Goal: Task Accomplishment & Management: Complete application form

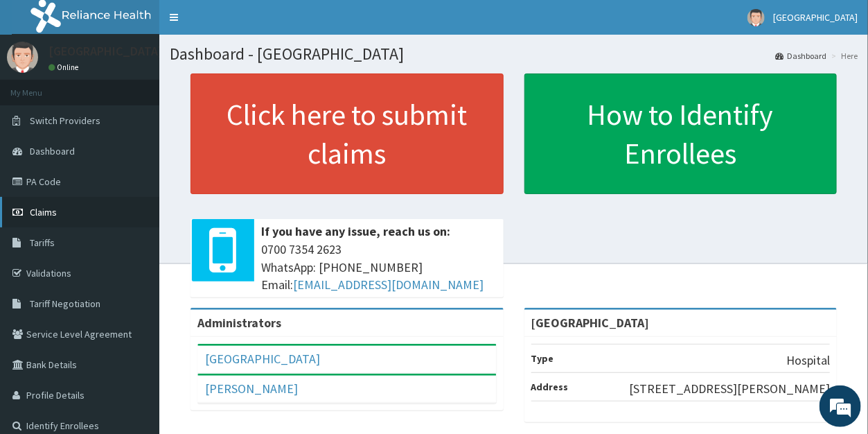
click at [43, 206] on link "Claims" at bounding box center [79, 212] width 159 height 30
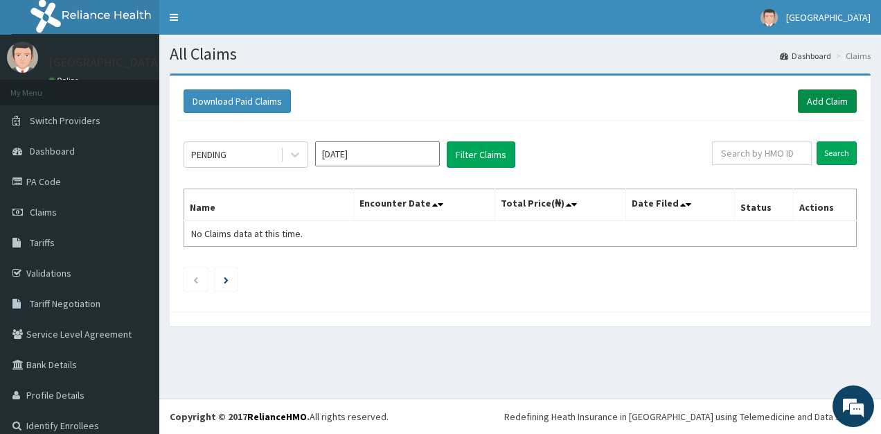
click at [815, 101] on link "Add Claim" at bounding box center [827, 101] width 59 height 24
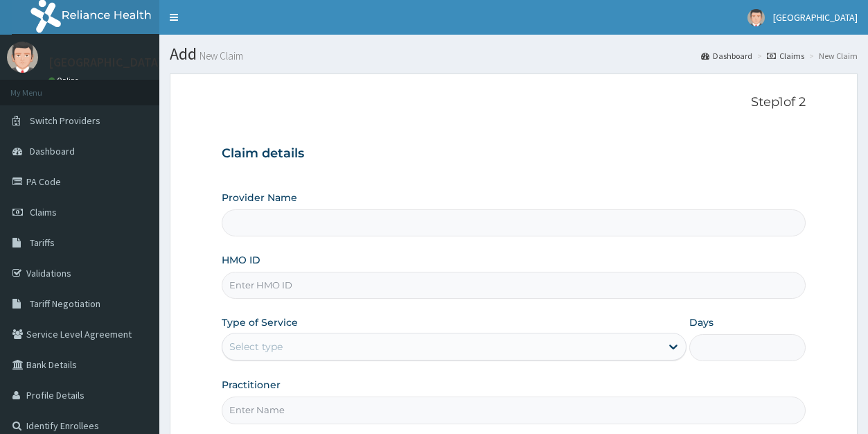
type input "Duro Soleye Hospital"
click at [288, 290] on input "HMO ID" at bounding box center [513, 285] width 583 height 27
type input "GFQ/10061/A"
click at [267, 344] on div "Select type" at bounding box center [255, 346] width 53 height 14
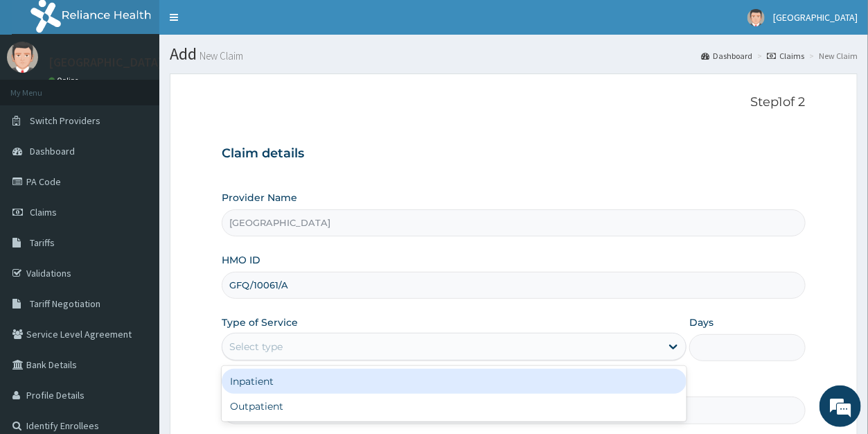
click at [270, 383] on div "Inpatient" at bounding box center [454, 381] width 465 height 25
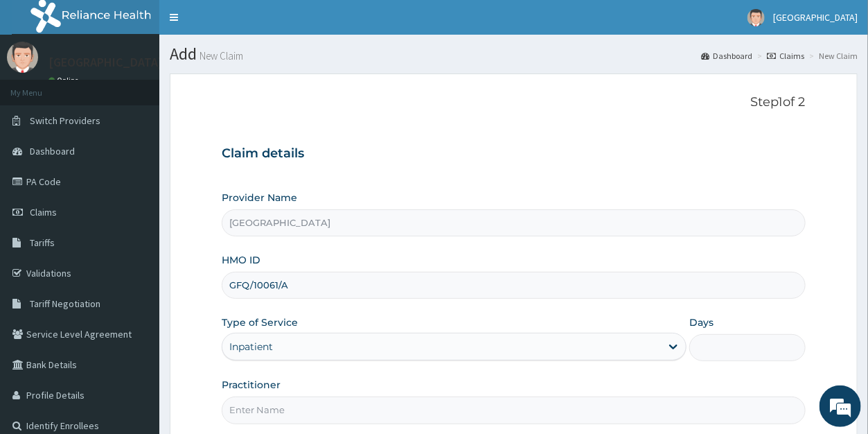
click at [707, 346] on input "Days" at bounding box center [747, 347] width 116 height 27
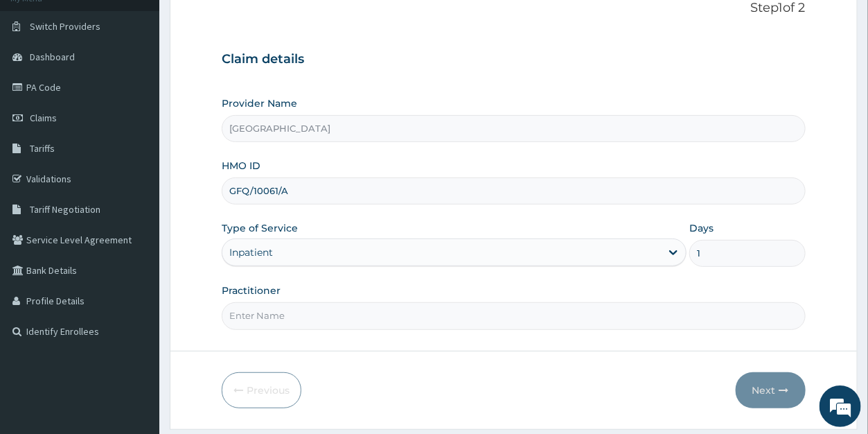
scroll to position [113, 0]
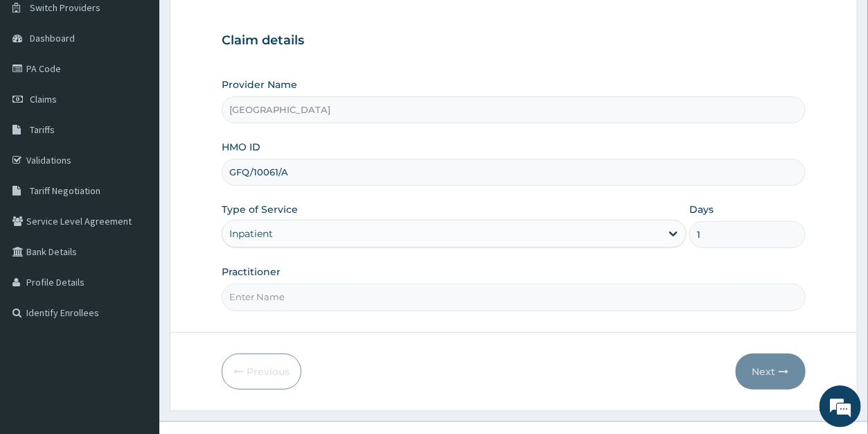
type input "1"
click at [247, 294] on input "Practitioner" at bounding box center [513, 296] width 583 height 27
type input "DR ODUNOWO"
click at [768, 366] on button "Next" at bounding box center [771, 371] width 70 height 36
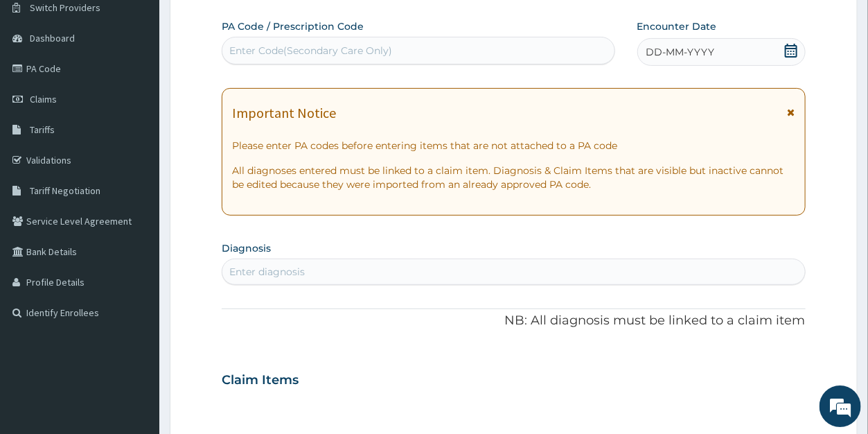
click at [300, 44] on div "Enter Code(Secondary Care Only)" at bounding box center [310, 51] width 163 height 14
paste input "PA/35D13D"
type input "PA/35D13D"
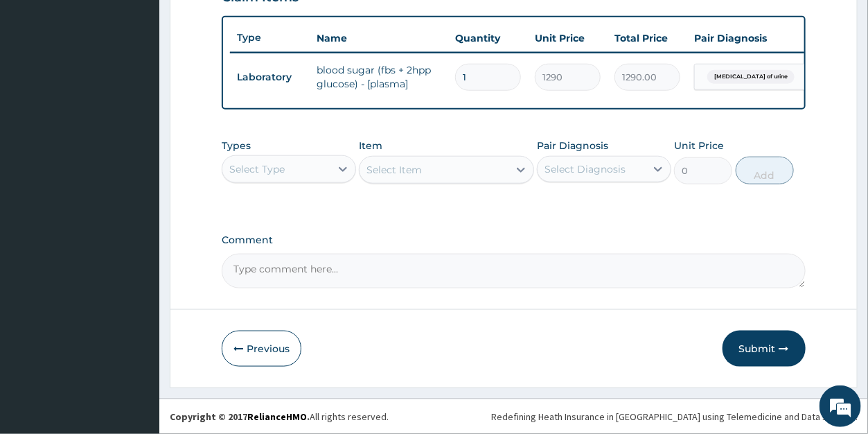
scroll to position [0, 0]
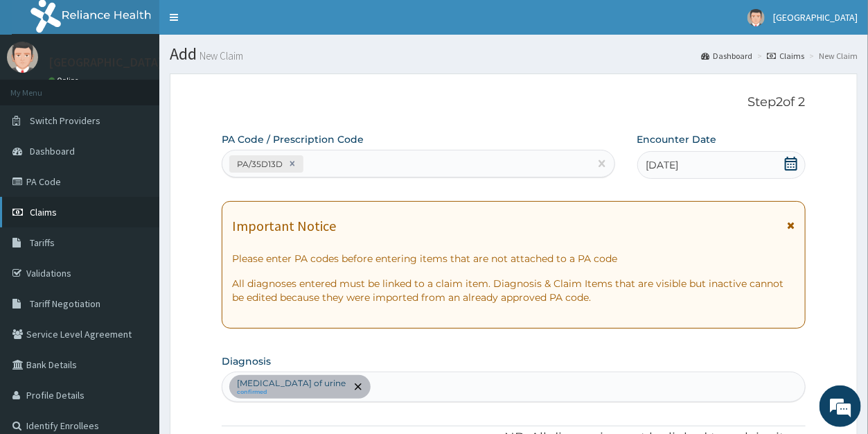
click at [39, 211] on span "Claims" at bounding box center [43, 212] width 27 height 12
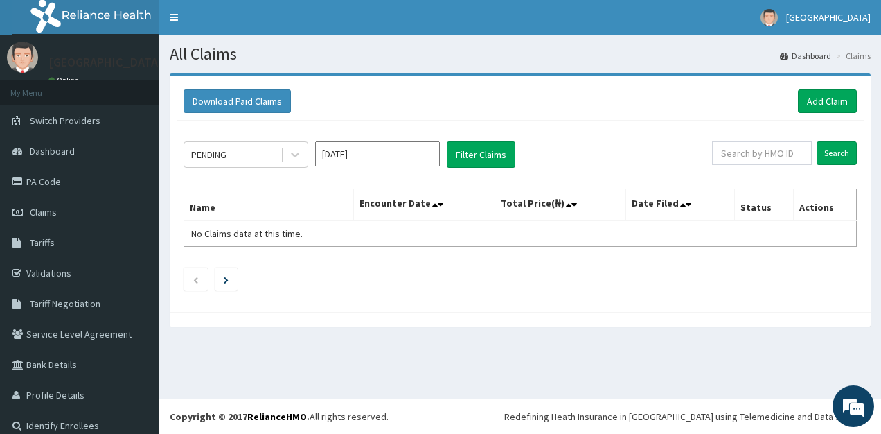
drag, startPoint x: 51, startPoint y: 177, endPoint x: 273, endPoint y: 8, distance: 278.9
click at [51, 177] on link "PA Code" at bounding box center [79, 181] width 159 height 30
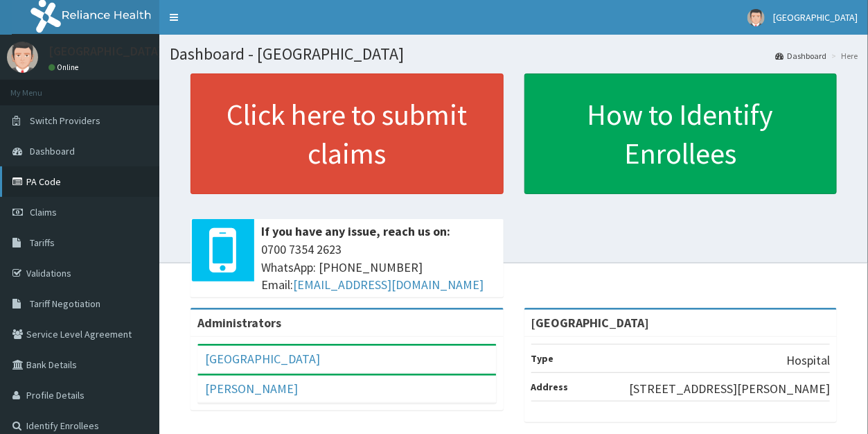
click at [51, 177] on link "PA Code" at bounding box center [79, 181] width 159 height 30
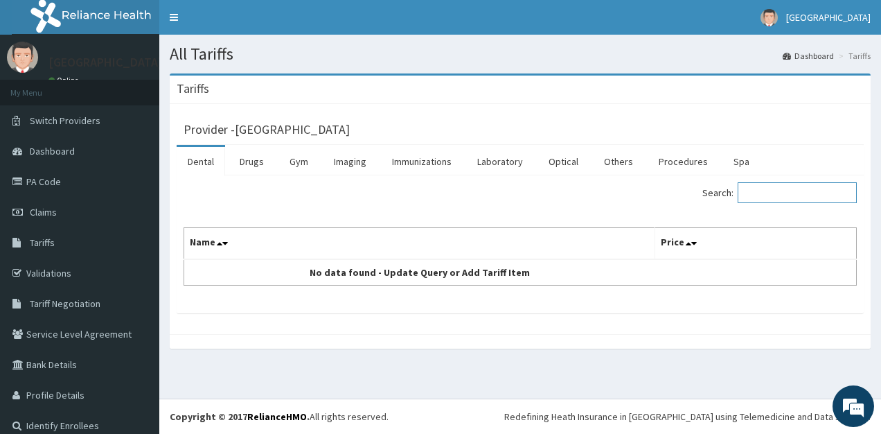
click at [759, 193] on input "Search:" at bounding box center [797, 192] width 119 height 21
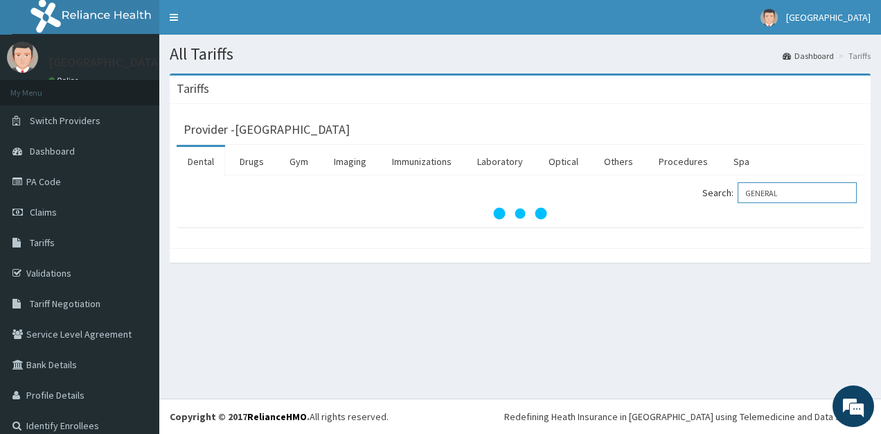
type input "GENERAL"
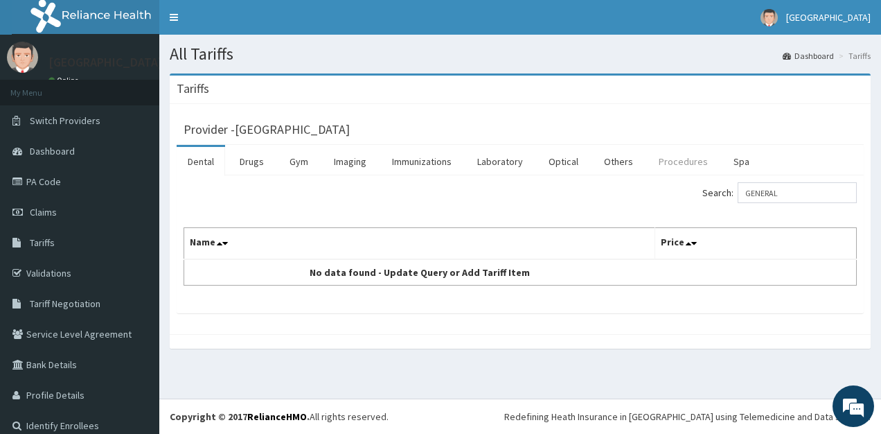
click at [673, 159] on link "Procedures" at bounding box center [683, 161] width 71 height 29
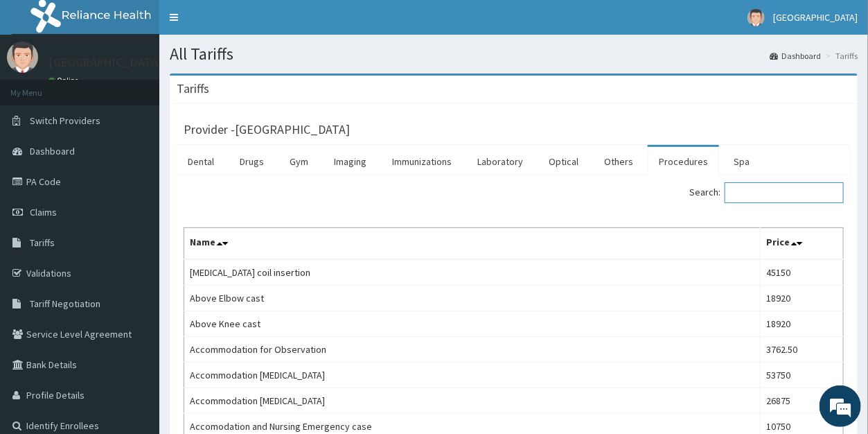
click at [771, 197] on input "Search:" at bounding box center [784, 192] width 119 height 21
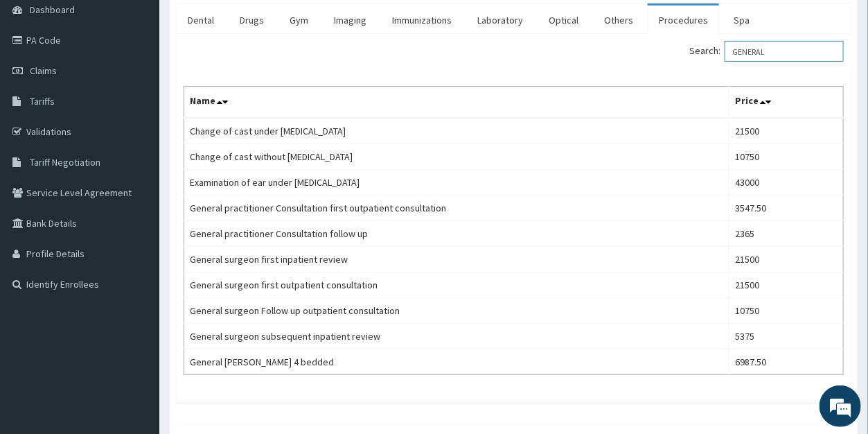
scroll to position [138, 0]
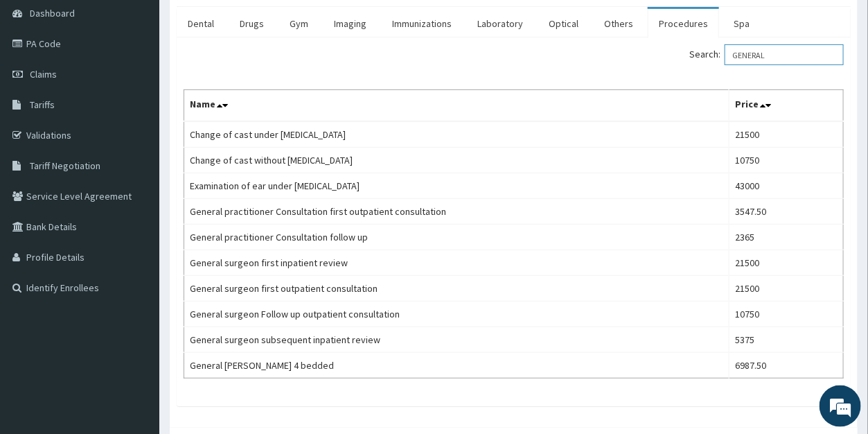
drag, startPoint x: 782, startPoint y: 55, endPoint x: 732, endPoint y: 53, distance: 50.0
click at [732, 53] on input "GENERAL" at bounding box center [784, 54] width 119 height 21
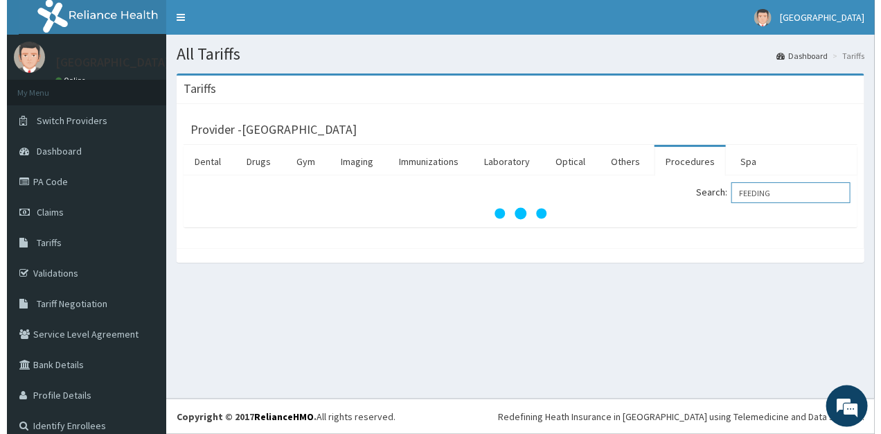
scroll to position [0, 0]
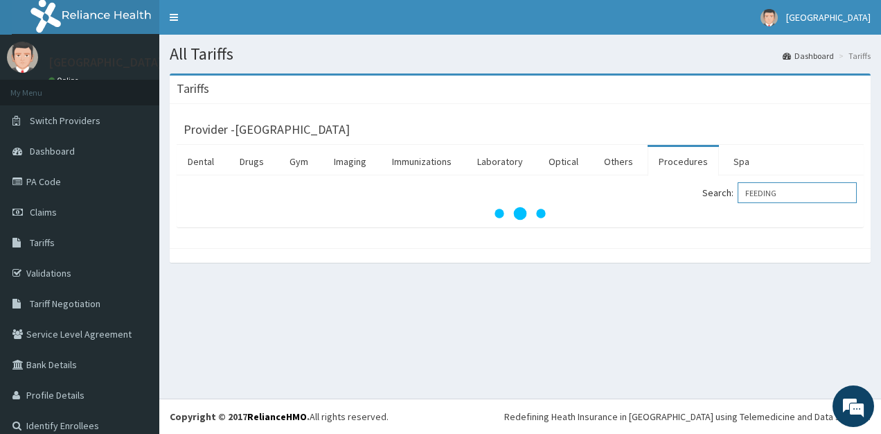
type input "FEEDING"
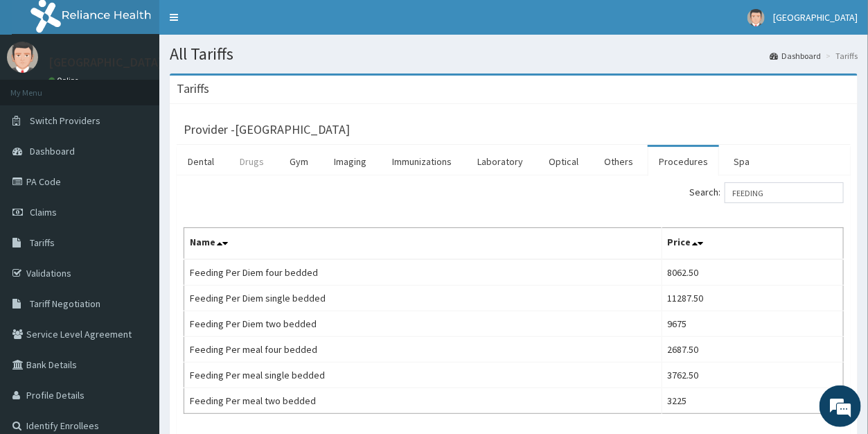
click at [249, 161] on link "Drugs" at bounding box center [252, 161] width 46 height 29
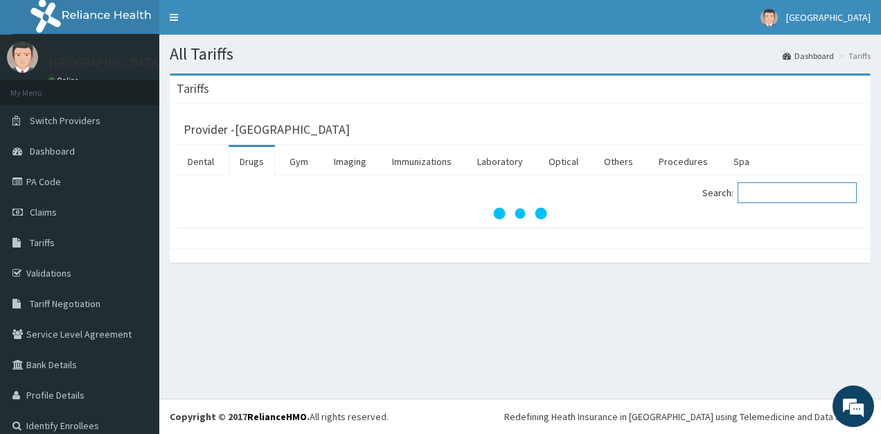
click at [768, 193] on input "Search:" at bounding box center [797, 192] width 119 height 21
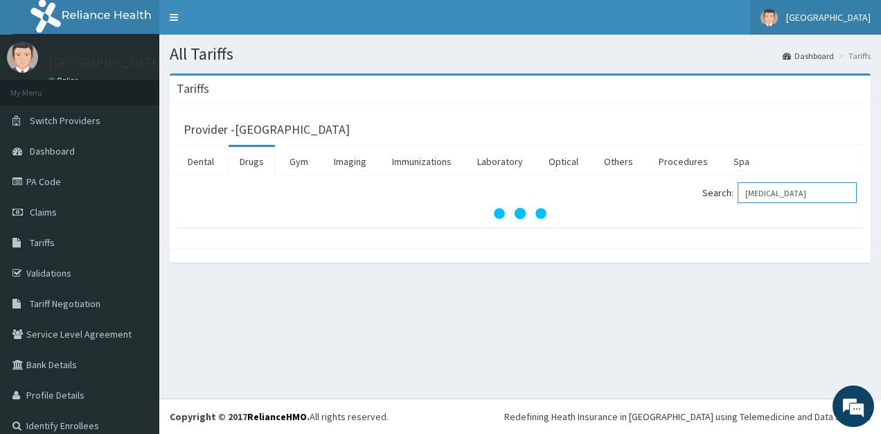
type input "ARTESUNATE"
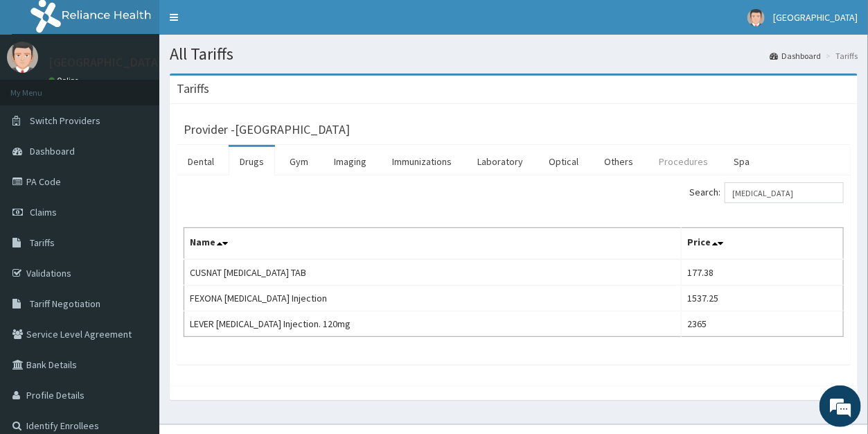
click at [688, 161] on link "Procedures" at bounding box center [683, 161] width 71 height 29
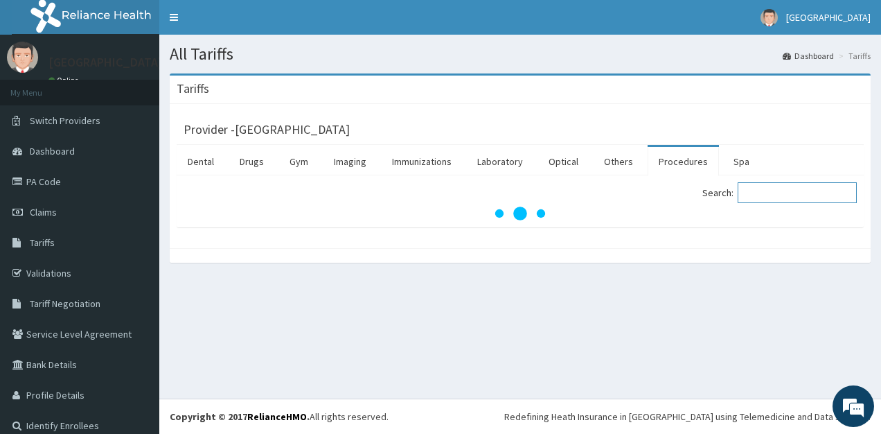
click at [767, 192] on input "Search:" at bounding box center [797, 192] width 119 height 21
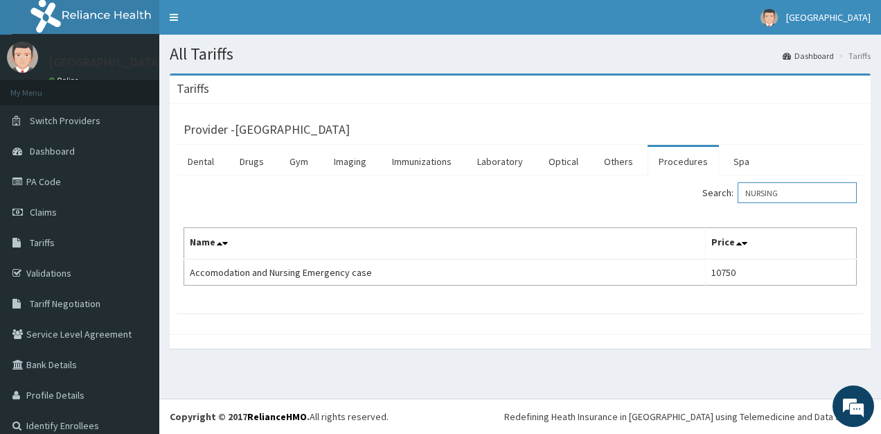
type input "NURSING"
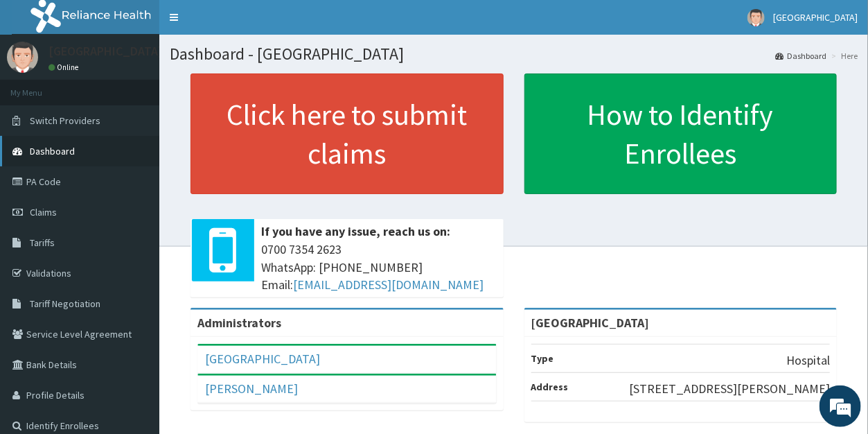
drag, startPoint x: 49, startPoint y: 181, endPoint x: 59, endPoint y: 152, distance: 30.7
click at [49, 179] on link "PA Code" at bounding box center [79, 181] width 159 height 30
